Goal: Task Accomplishment & Management: Manage account settings

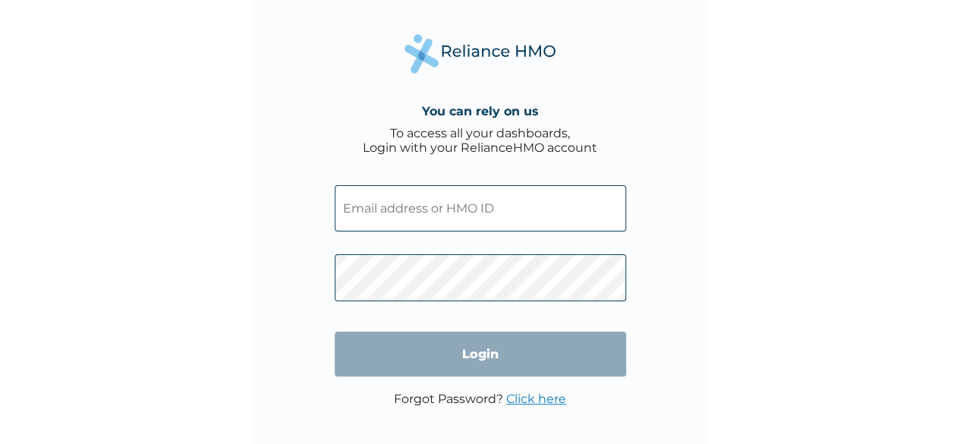
click at [414, 197] on input "text" at bounding box center [480, 208] width 291 height 46
paste input "GDI/10003/A"
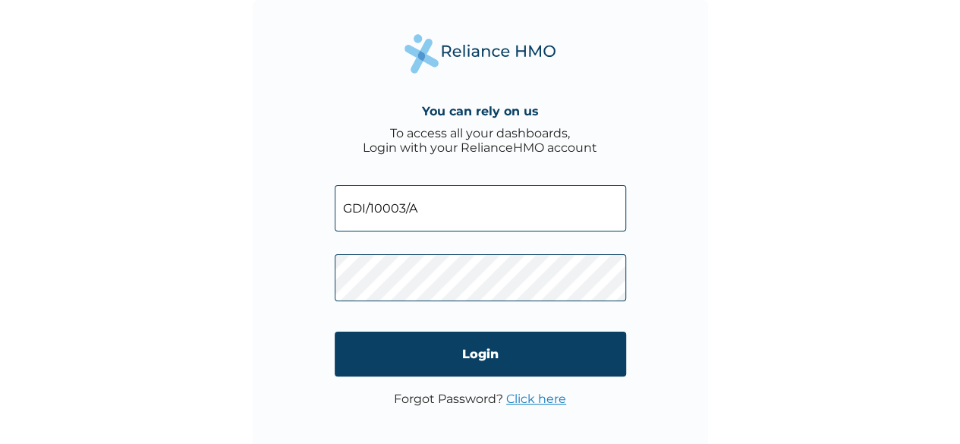
type input "GDI/10003/A"
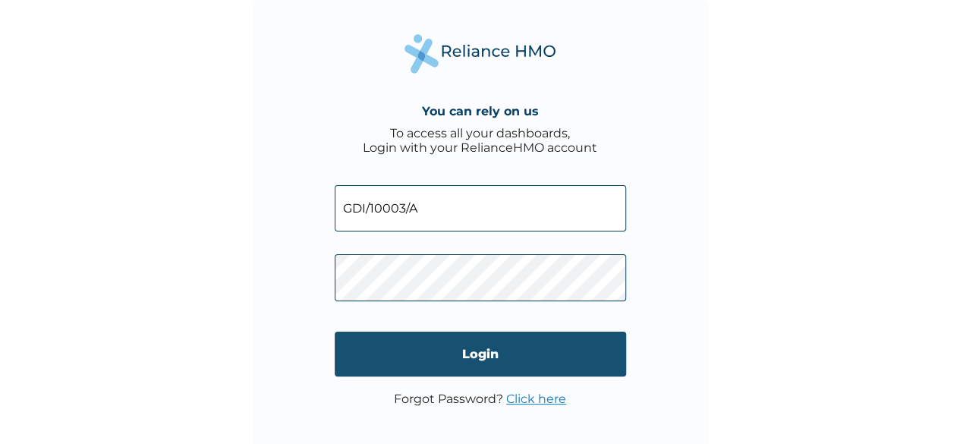
click at [460, 351] on input "Login" at bounding box center [480, 354] width 291 height 45
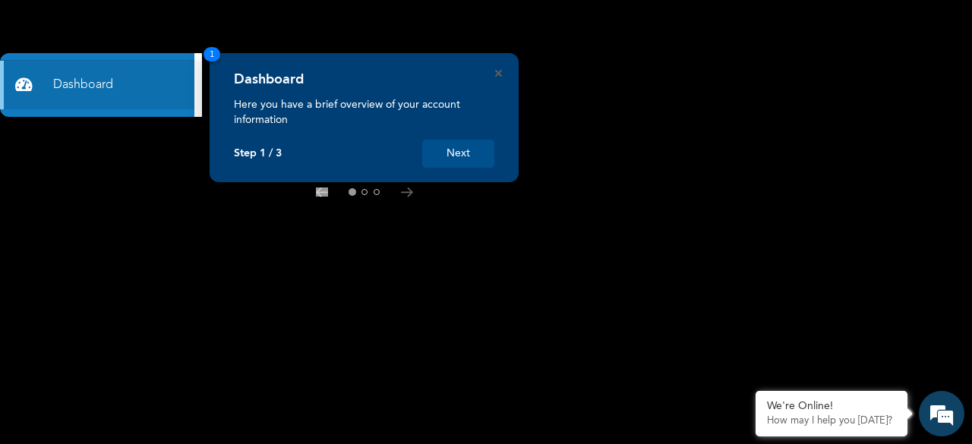
click at [471, 151] on button "Next" at bounding box center [458, 154] width 72 height 28
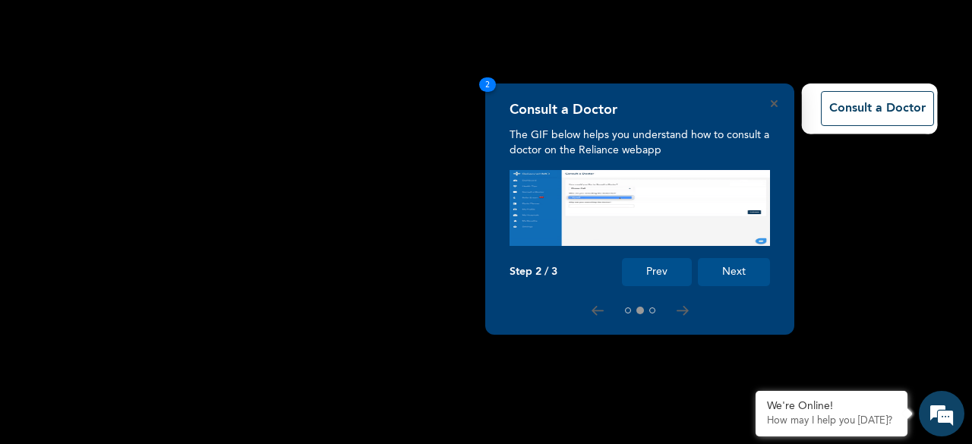
click at [725, 273] on button "Next" at bounding box center [734, 272] width 72 height 28
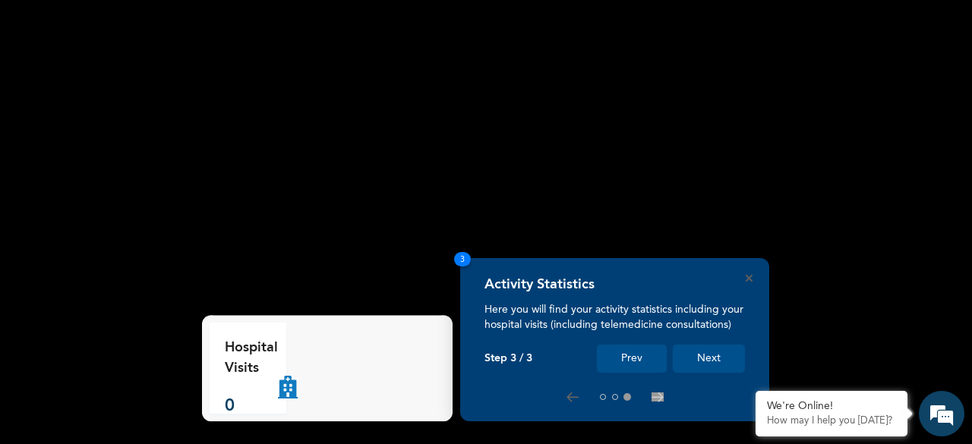
click at [628, 358] on button "Prev" at bounding box center [632, 359] width 70 height 28
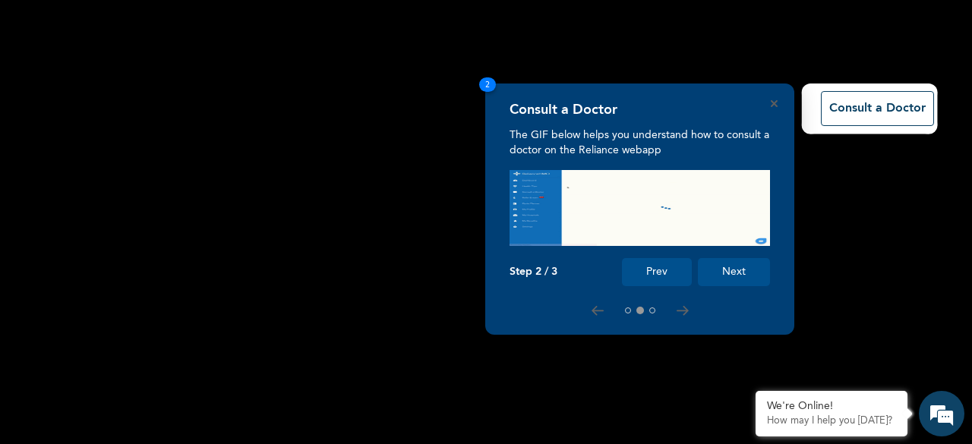
click at [658, 269] on button "Prev" at bounding box center [657, 272] width 70 height 28
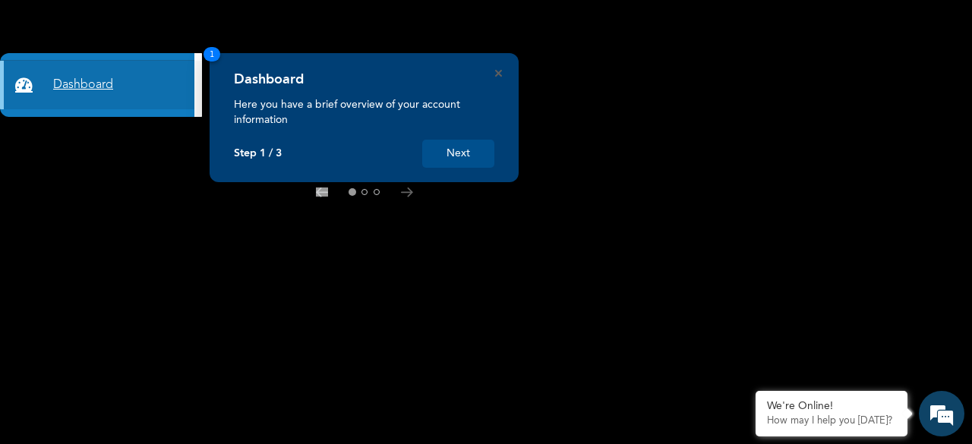
click at [147, 93] on link "Dashboard" at bounding box center [97, 85] width 194 height 49
click at [123, 86] on link "Dashboard" at bounding box center [97, 85] width 194 height 49
click at [410, 195] on icon at bounding box center [407, 192] width 12 height 10
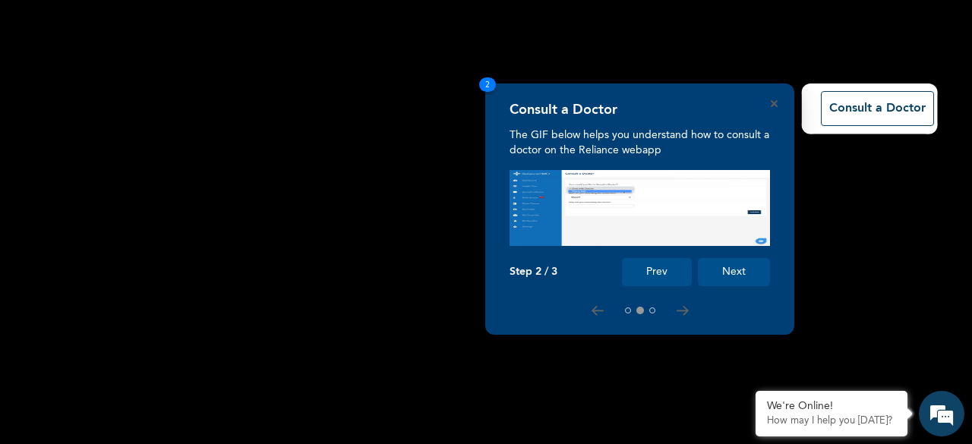
drag, startPoint x: 372, startPoint y: 255, endPoint x: 287, endPoint y: 241, distance: 86.2
click at [287, 241] on rect at bounding box center [486, 222] width 972 height 444
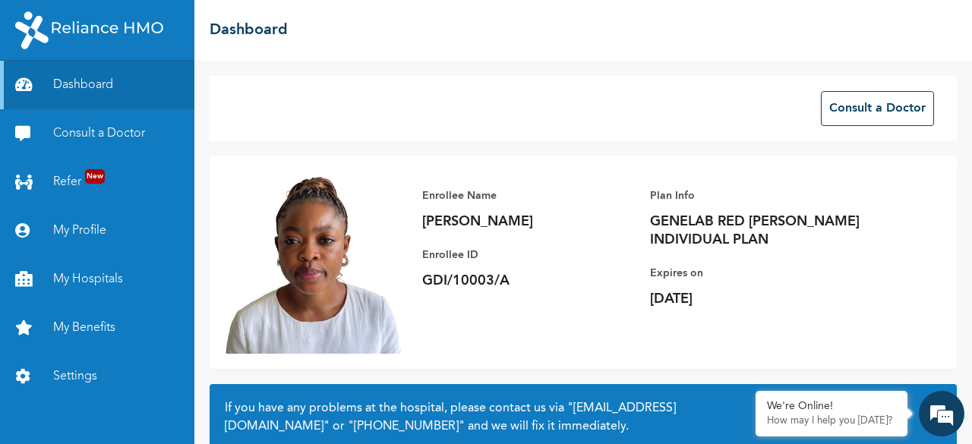
scroll to position [143, 0]
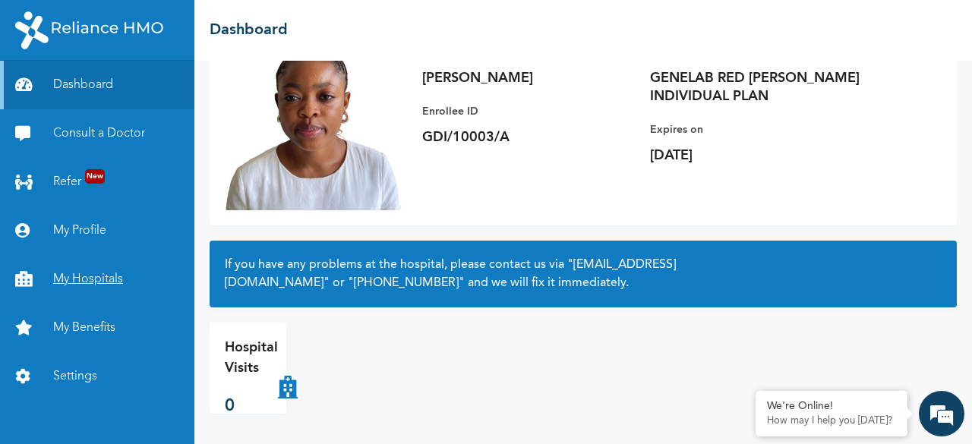
click at [98, 280] on link "My Hospitals" at bounding box center [97, 279] width 194 height 49
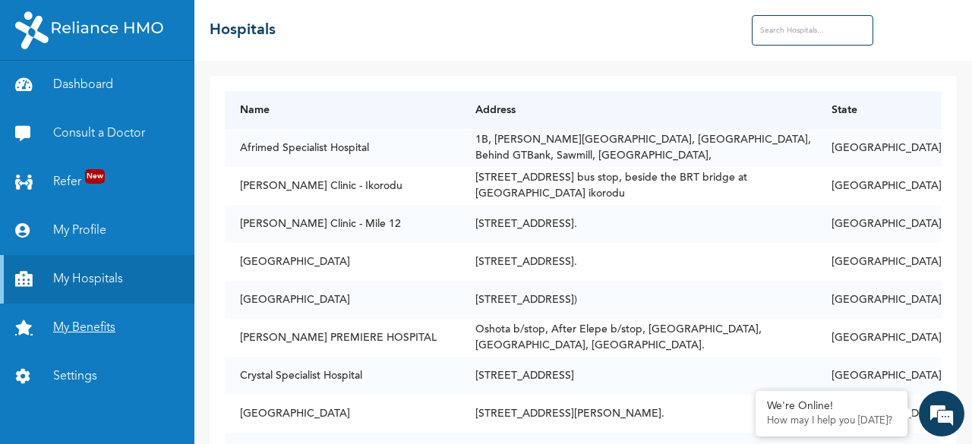
click at [88, 326] on link "My Benefits" at bounding box center [97, 328] width 194 height 49
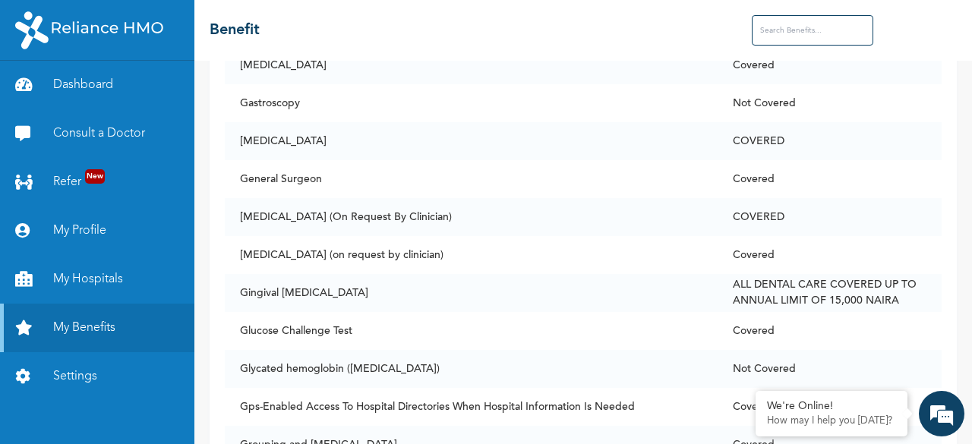
scroll to position [4131, 0]
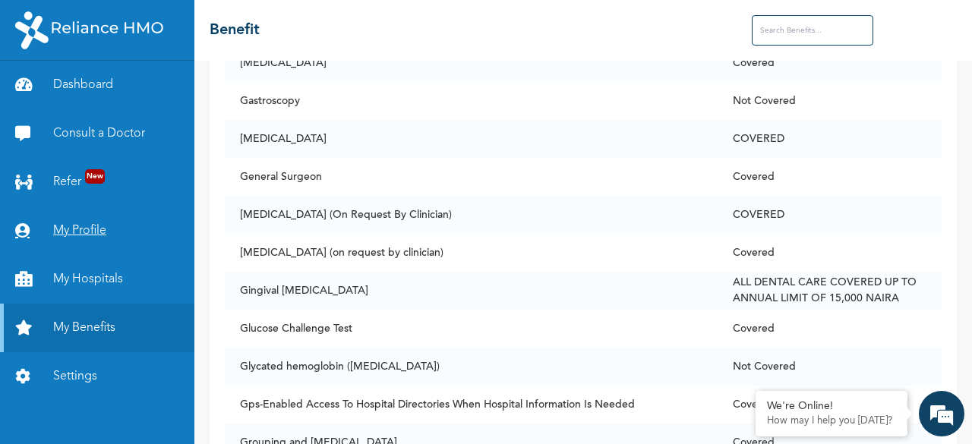
click at [93, 231] on link "My Profile" at bounding box center [97, 230] width 194 height 49
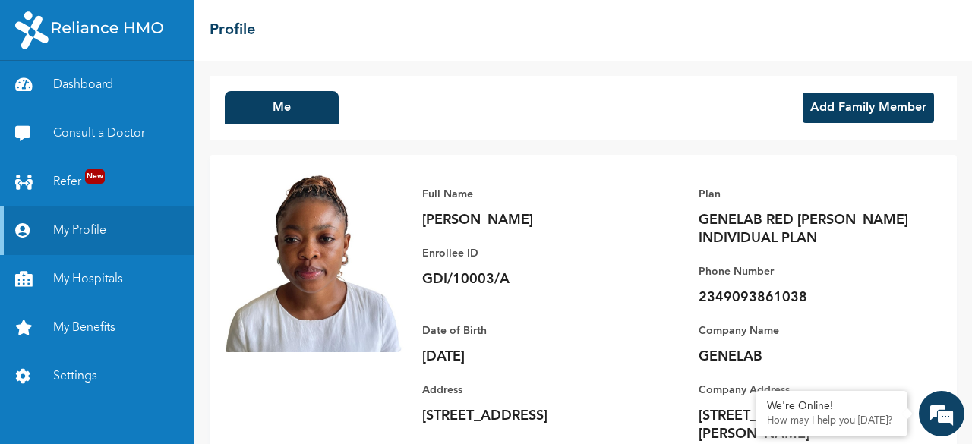
scroll to position [59, 0]
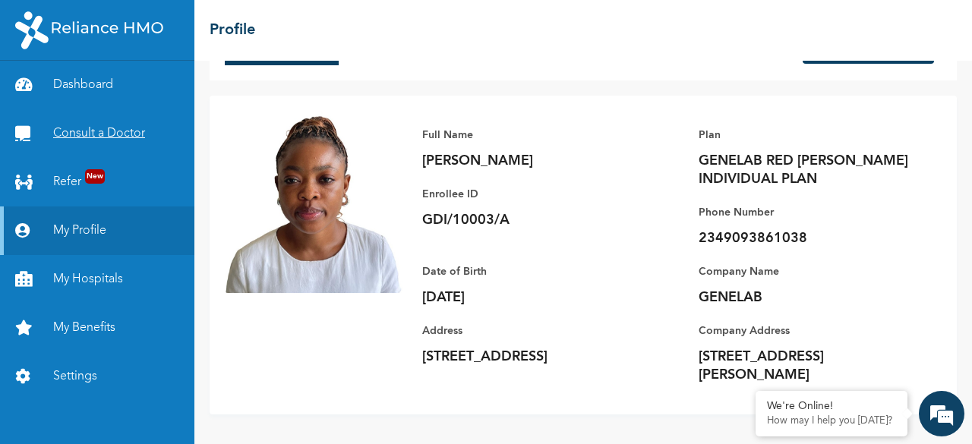
click at [128, 130] on link "Consult a Doctor" at bounding box center [97, 133] width 194 height 49
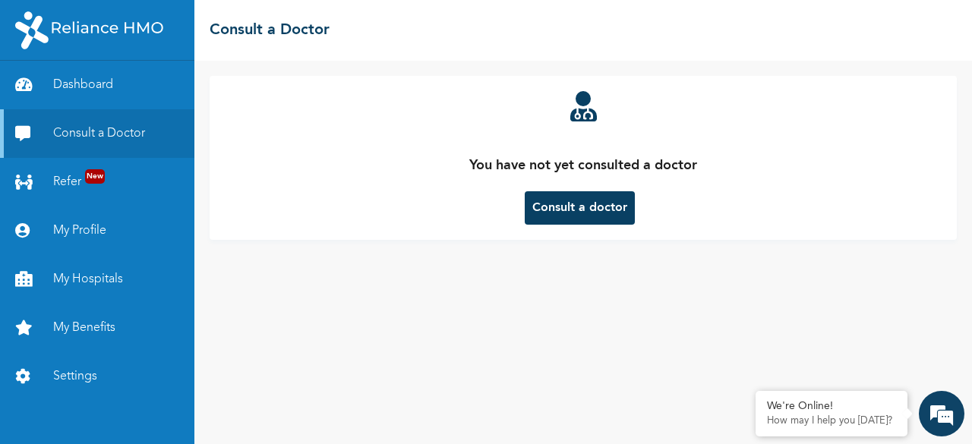
click at [577, 212] on button "Consult a doctor" at bounding box center [580, 207] width 110 height 33
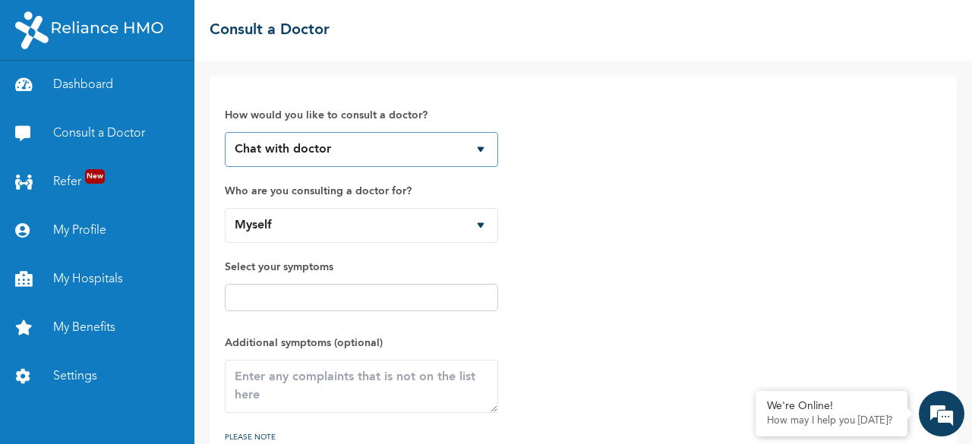
click at [480, 146] on select "Chat with doctor Phone Call" at bounding box center [361, 149] width 273 height 35
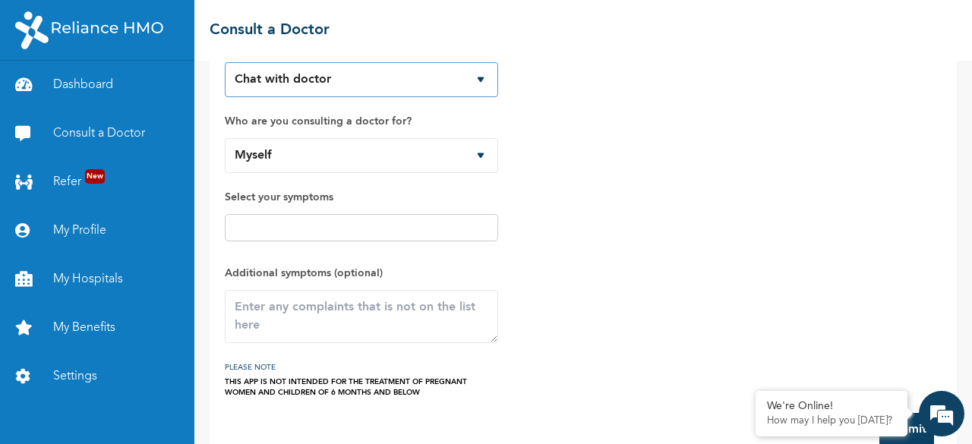
scroll to position [100, 0]
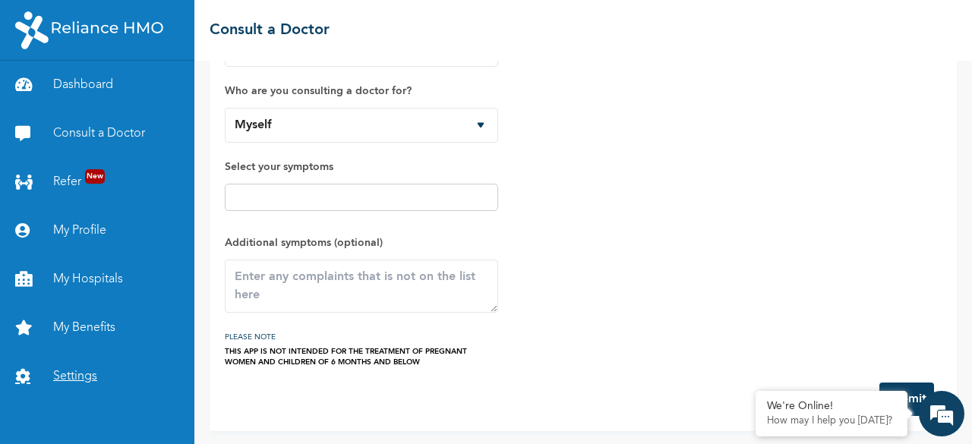
click at [80, 376] on link "Settings" at bounding box center [97, 376] width 194 height 49
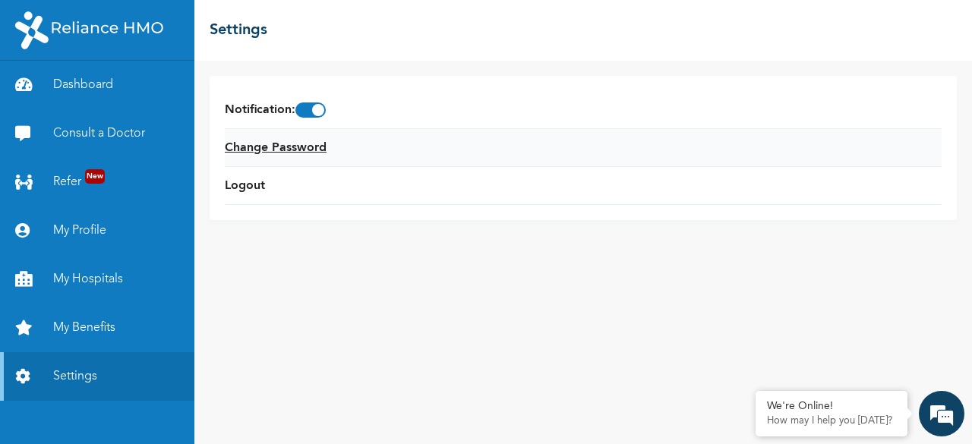
click at [246, 146] on link "Change Password" at bounding box center [276, 148] width 102 height 18
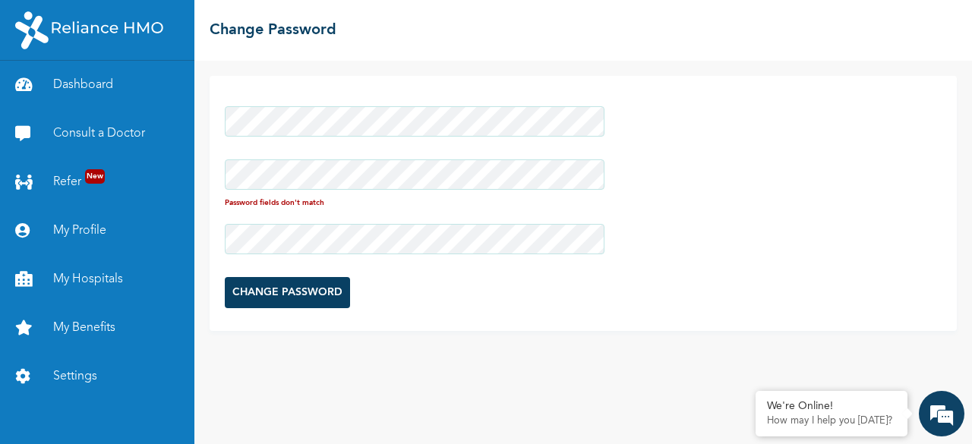
click at [267, 222] on div at bounding box center [415, 239] width 380 height 46
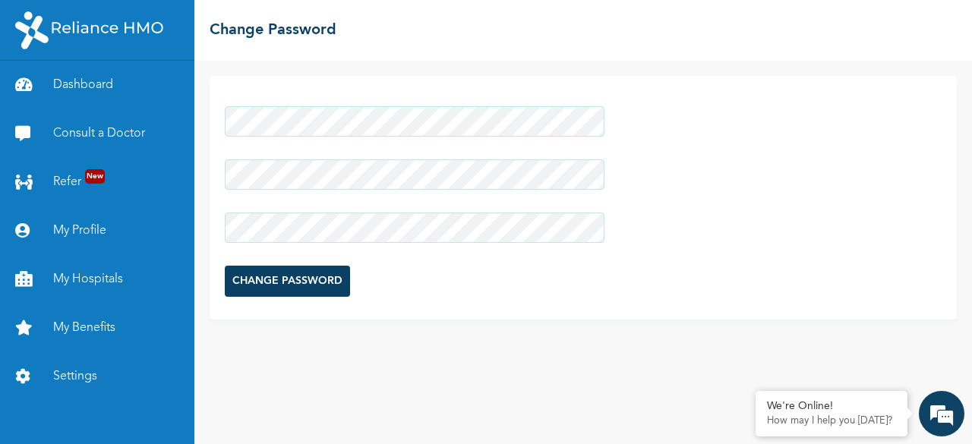
click at [287, 287] on input "CHANGE PASSWORD" at bounding box center [287, 281] width 125 height 31
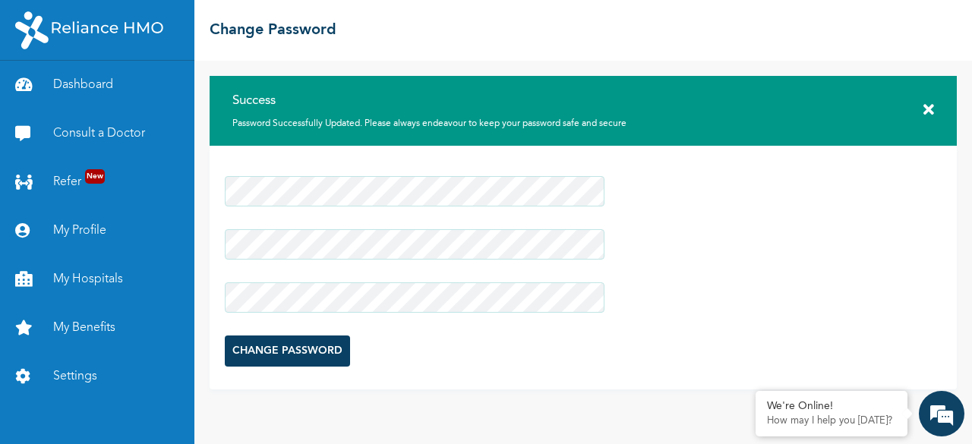
click at [928, 105] on icon at bounding box center [928, 109] width 11 height 15
click at [928, 110] on icon at bounding box center [928, 109] width 11 height 15
click at [84, 371] on link "Settings" at bounding box center [97, 376] width 194 height 49
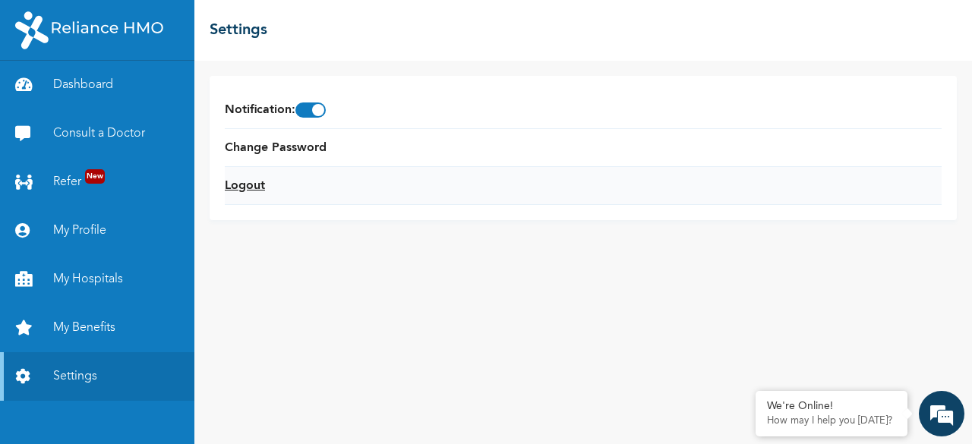
click at [246, 187] on link "Logout" at bounding box center [245, 186] width 40 height 18
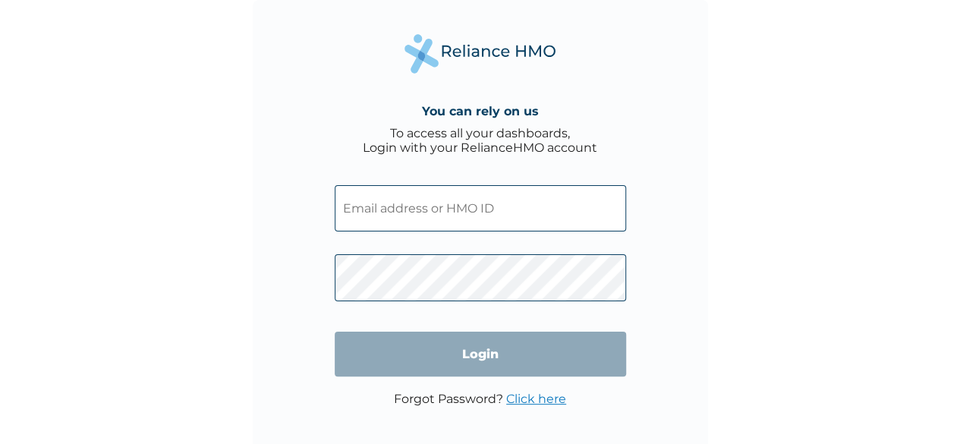
type input "GDI/10003/A"
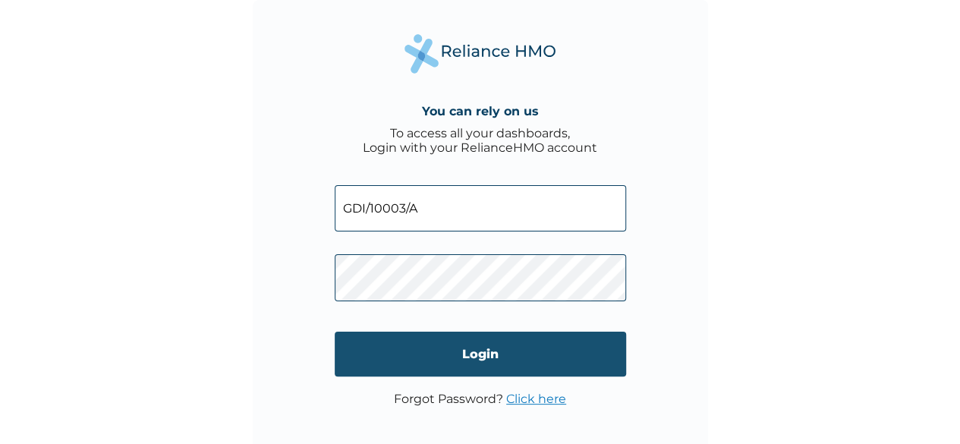
click at [442, 353] on input "Login" at bounding box center [480, 354] width 291 height 45
